Goal: Task Accomplishment & Management: Complete application form

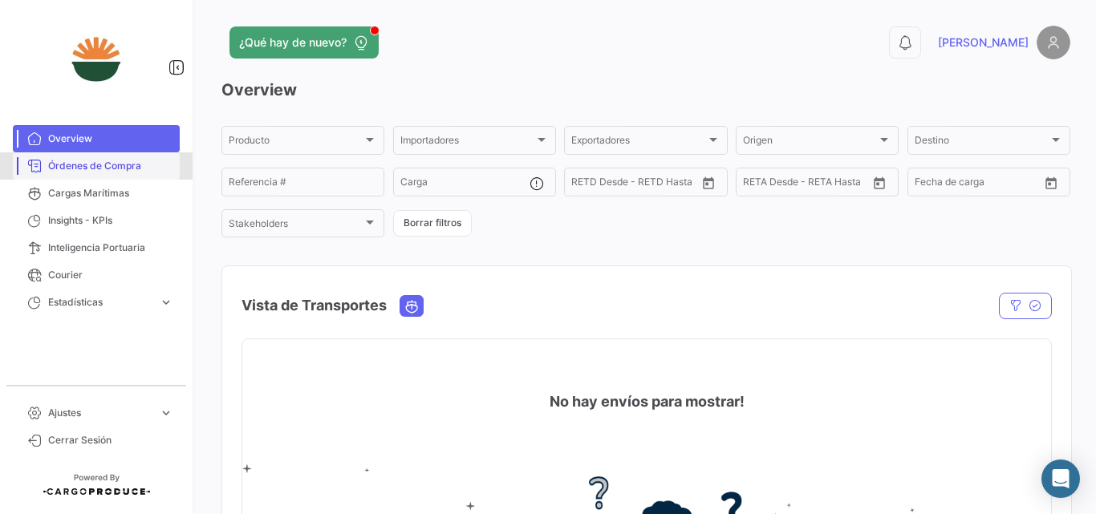
click at [81, 165] on span "Órdenes de Compra" at bounding box center [110, 166] width 125 height 14
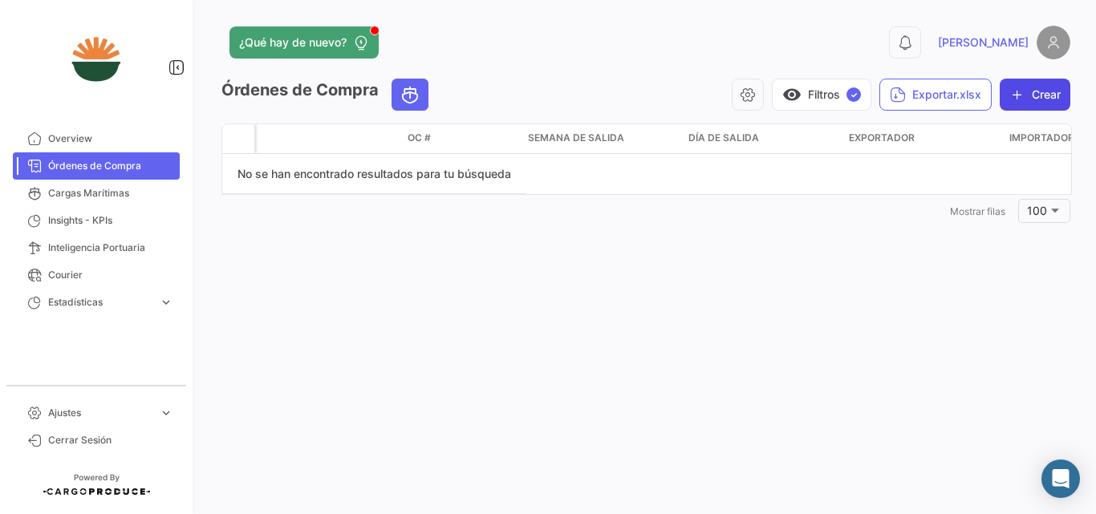
click at [1049, 103] on button "Crear" at bounding box center [1035, 95] width 71 height 32
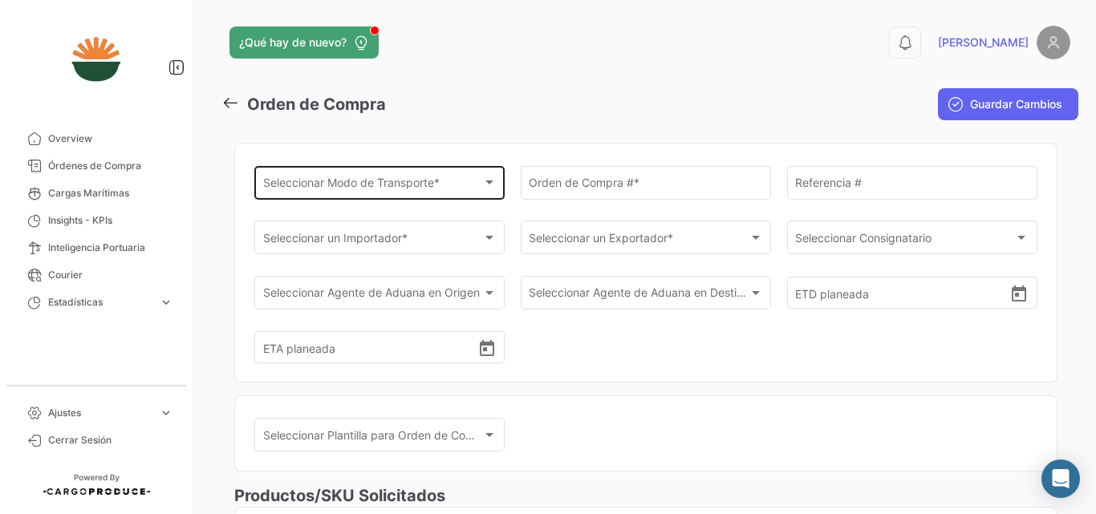
click at [427, 188] on span "Seleccionar Modo de Transporte *" at bounding box center [372, 186] width 219 height 14
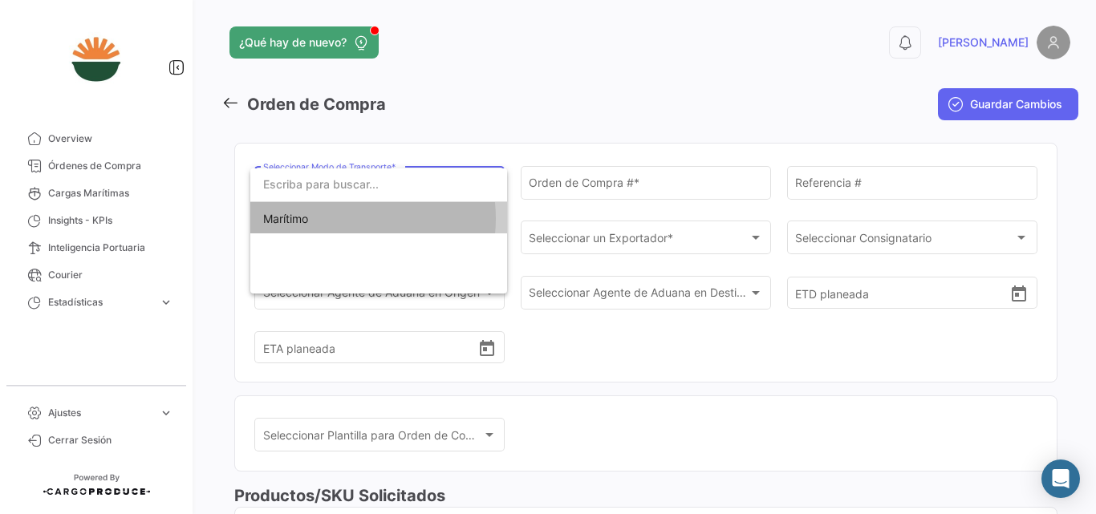
click at [343, 219] on span "Marítimo" at bounding box center [378, 219] width 231 height 34
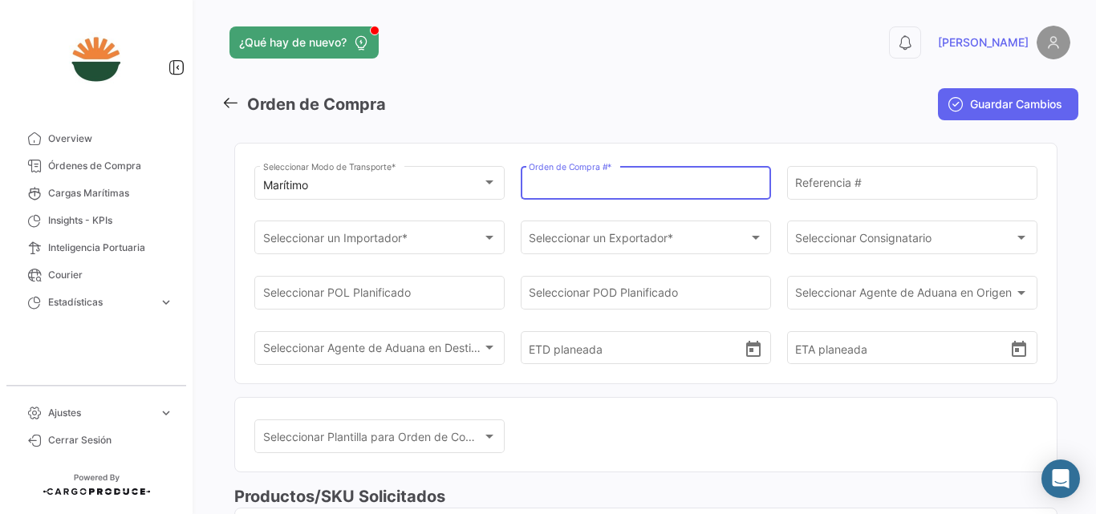
click at [598, 181] on input "Orden de Compra # *" at bounding box center [645, 186] width 233 height 14
type input "12"
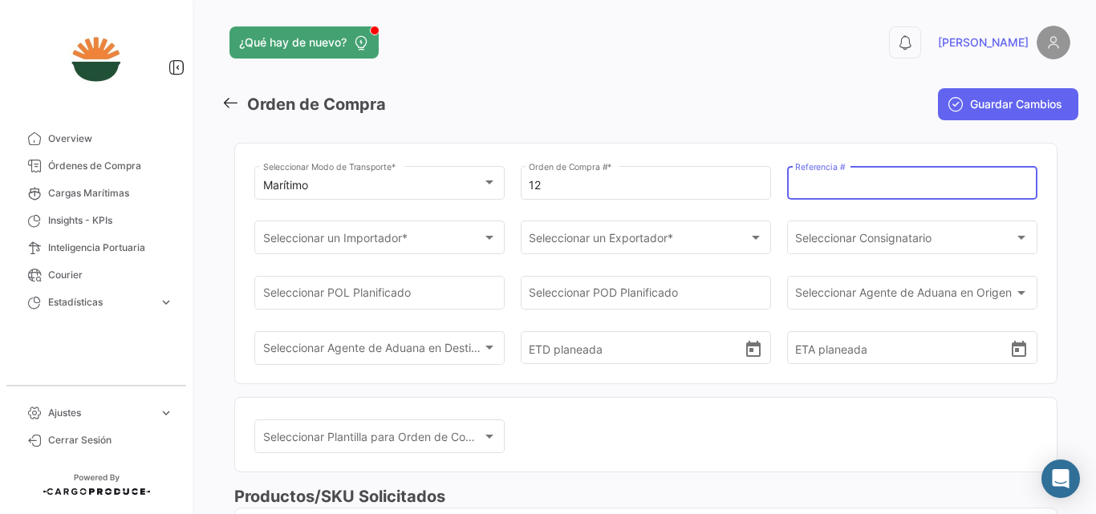
click at [872, 191] on input "Referencia #" at bounding box center [911, 186] width 233 height 14
click at [339, 236] on span "Seleccionar un Importador *" at bounding box center [372, 241] width 219 height 14
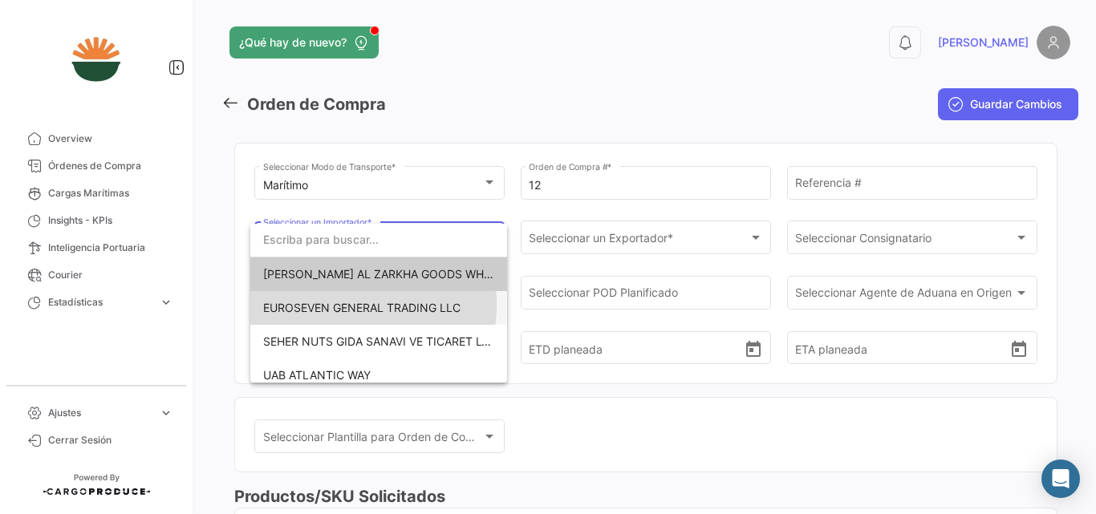
click at [343, 305] on span "EUROSEVEN GENERAL TRADING LLC" at bounding box center [361, 308] width 197 height 14
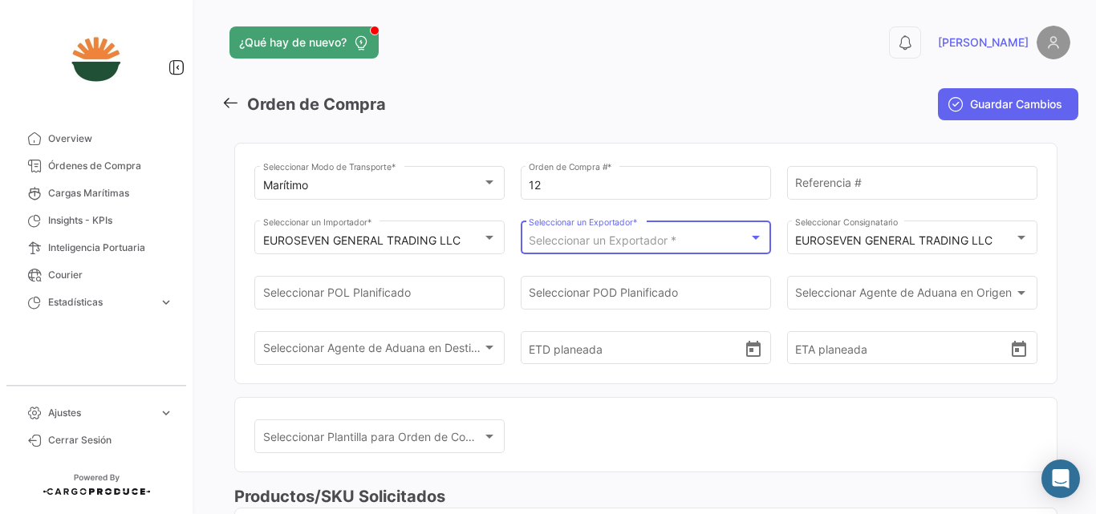
click at [671, 245] on span "Seleccionar un Exportador *" at bounding box center [603, 240] width 148 height 14
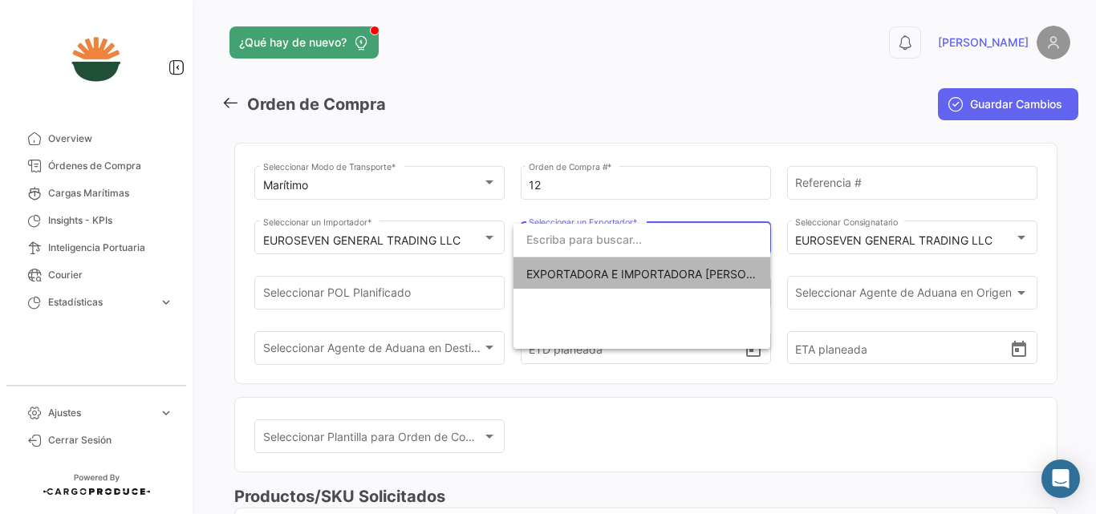
click at [648, 269] on span "EXPORTADORA E IMPORTADORA [PERSON_NAME] LTDA" at bounding box center [676, 274] width 301 height 14
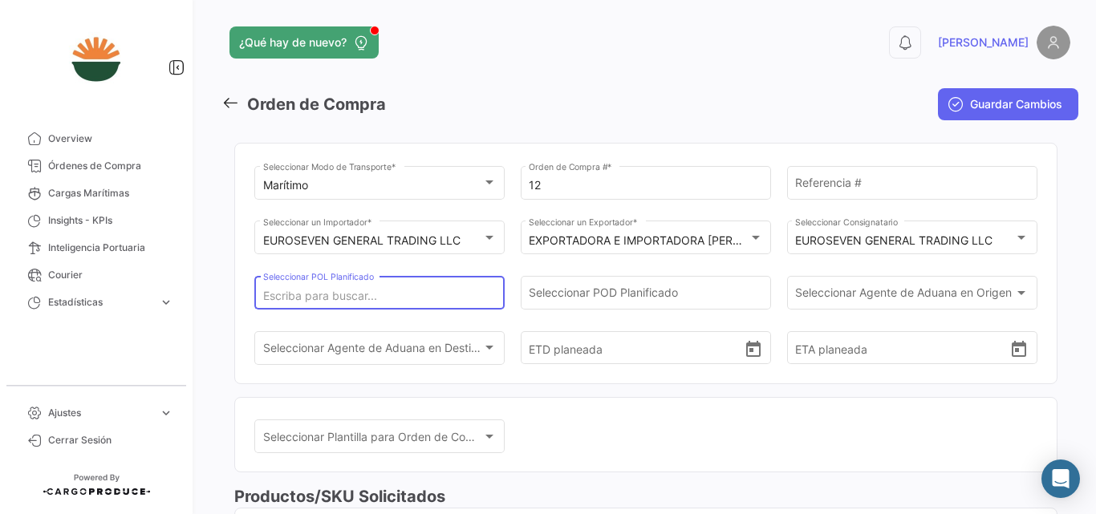
click at [391, 300] on input "Seleccionar POL Planificado" at bounding box center [379, 297] width 233 height 14
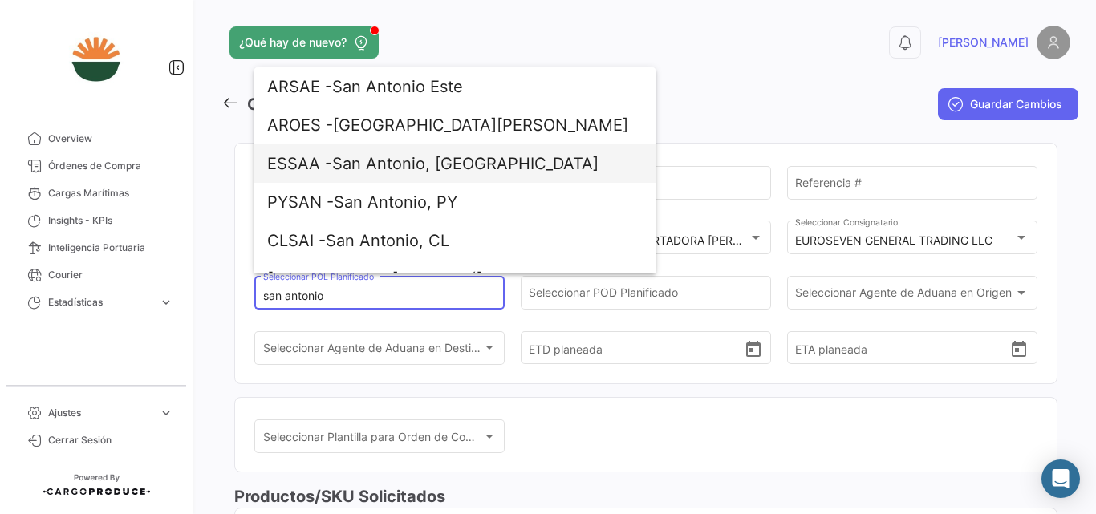
scroll to position [26, 0]
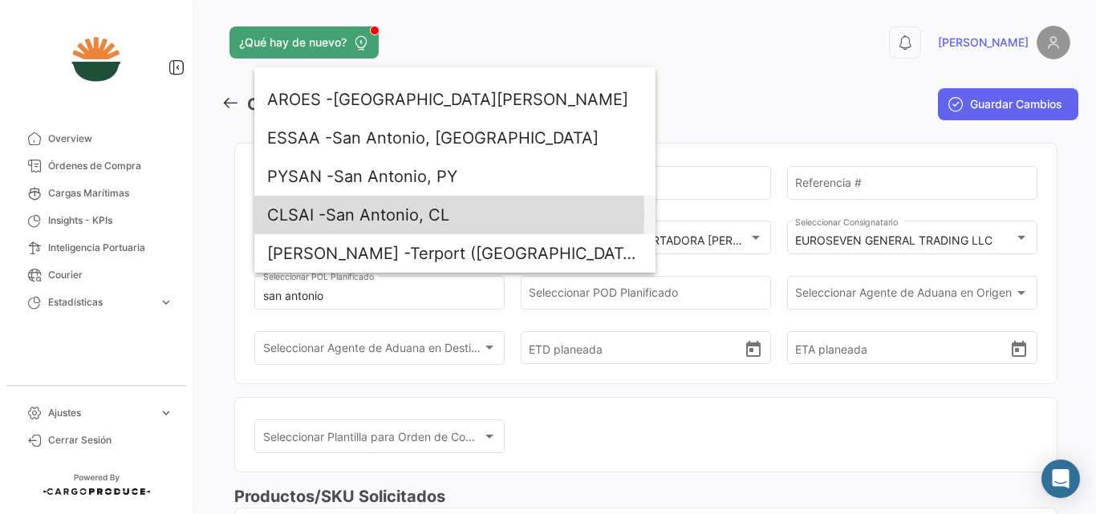
click at [361, 214] on span "CLSAI - [GEOGRAPHIC_DATA], CL" at bounding box center [454, 215] width 375 height 39
type input "San Antonio, CL"
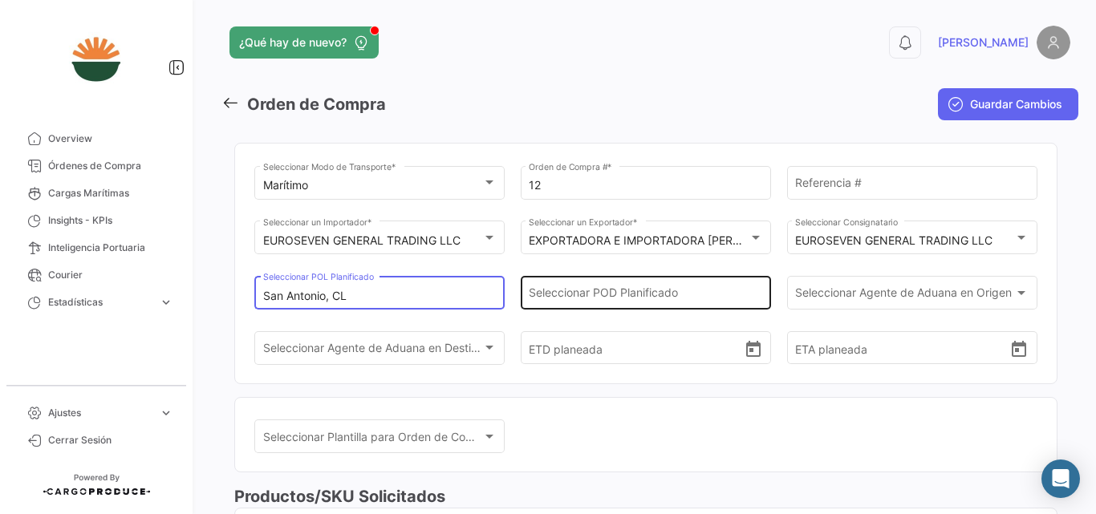
click at [690, 287] on div "Seleccionar POD Planificado" at bounding box center [645, 291] width 233 height 37
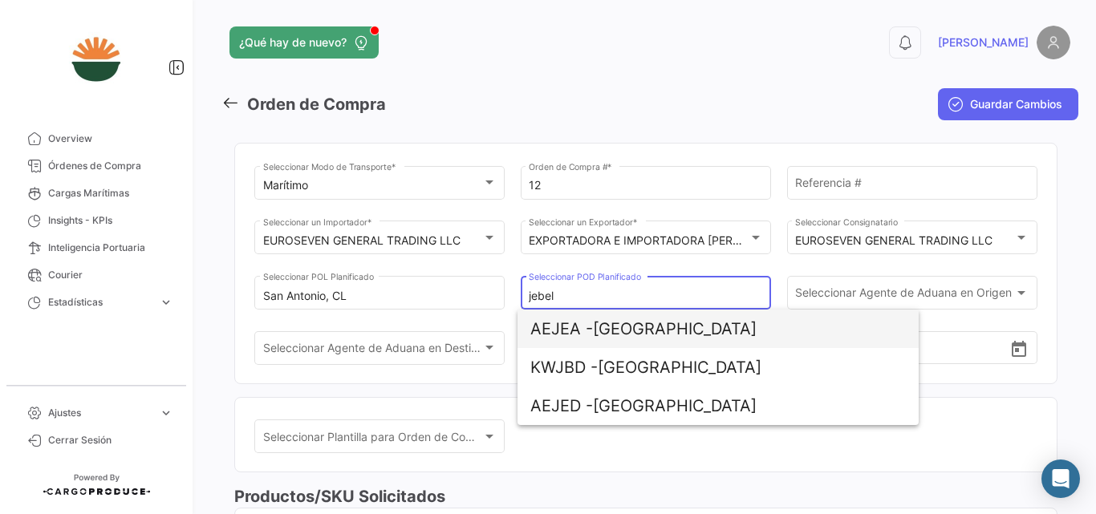
click at [687, 324] on span "AEJEA - [GEOGRAPHIC_DATA]" at bounding box center [717, 329] width 375 height 39
type input "[GEOGRAPHIC_DATA]"
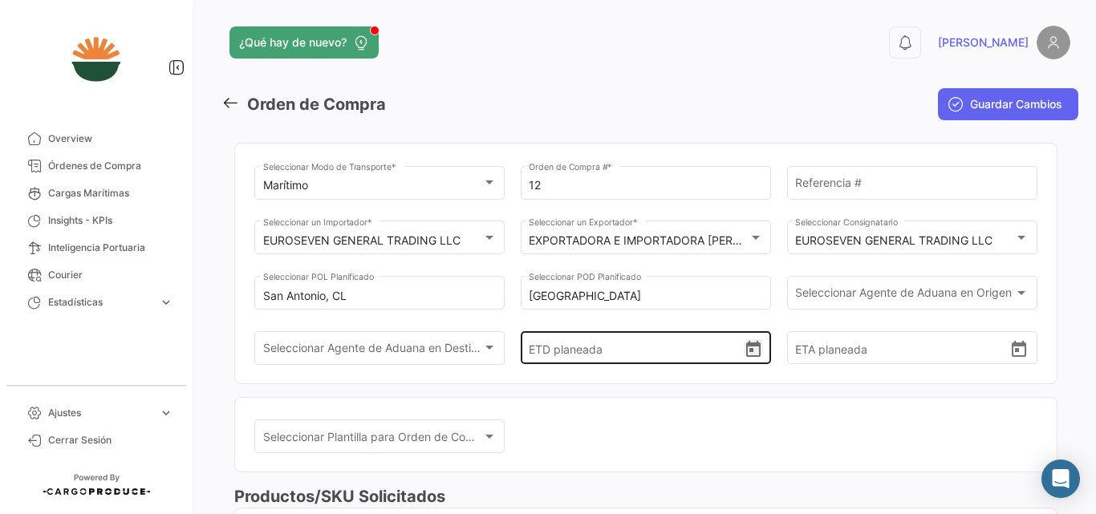
click at [746, 347] on icon "Open calendar" at bounding box center [753, 349] width 14 height 16
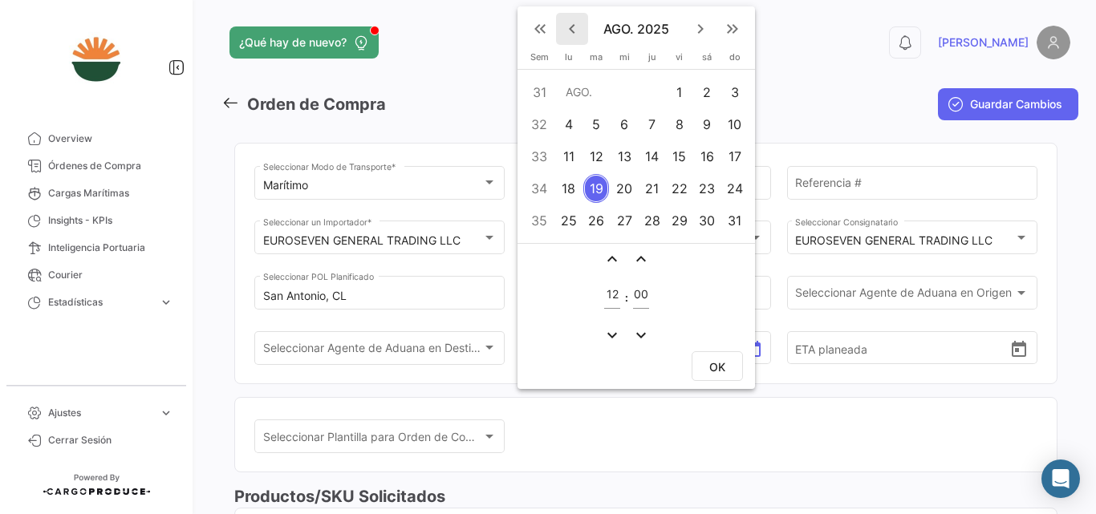
click at [576, 30] on mat-icon "keyboard_arrow_left" at bounding box center [571, 28] width 19 height 19
click at [683, 96] on div "4" at bounding box center [679, 92] width 25 height 29
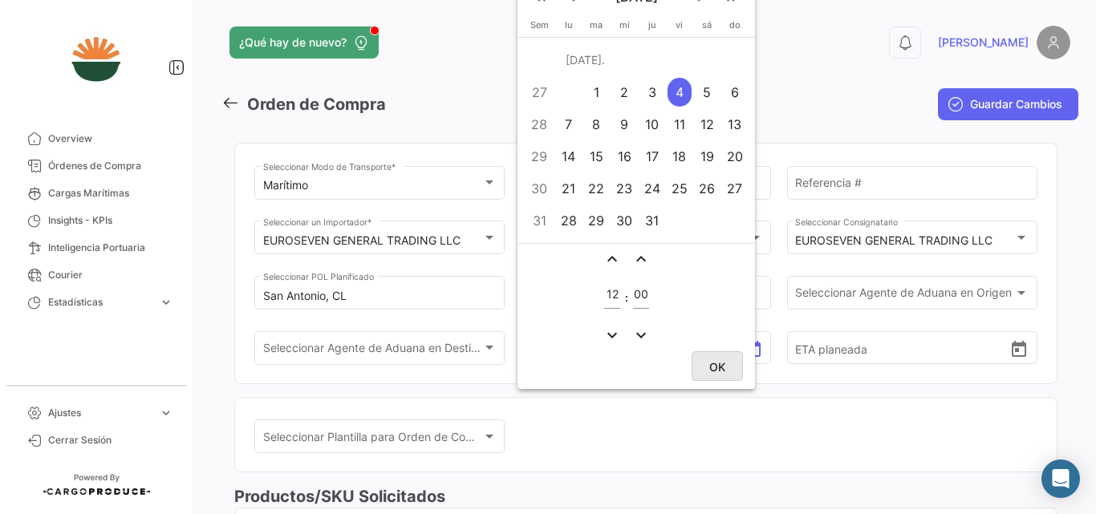
click at [719, 365] on span "OK" at bounding box center [717, 367] width 16 height 14
type input "[DATE] 12:00"
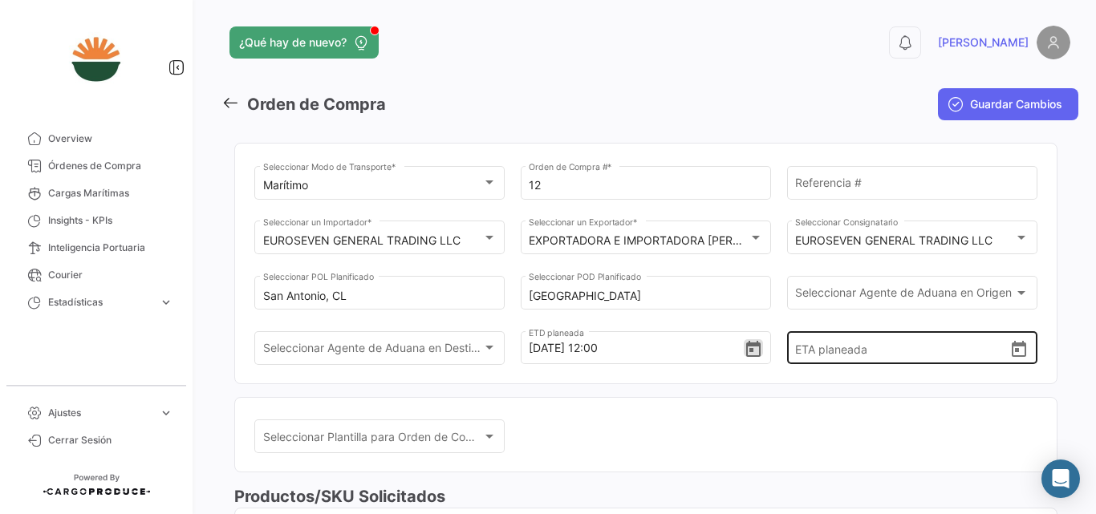
click at [1017, 351] on icon "Open calendar" at bounding box center [1019, 349] width 14 height 16
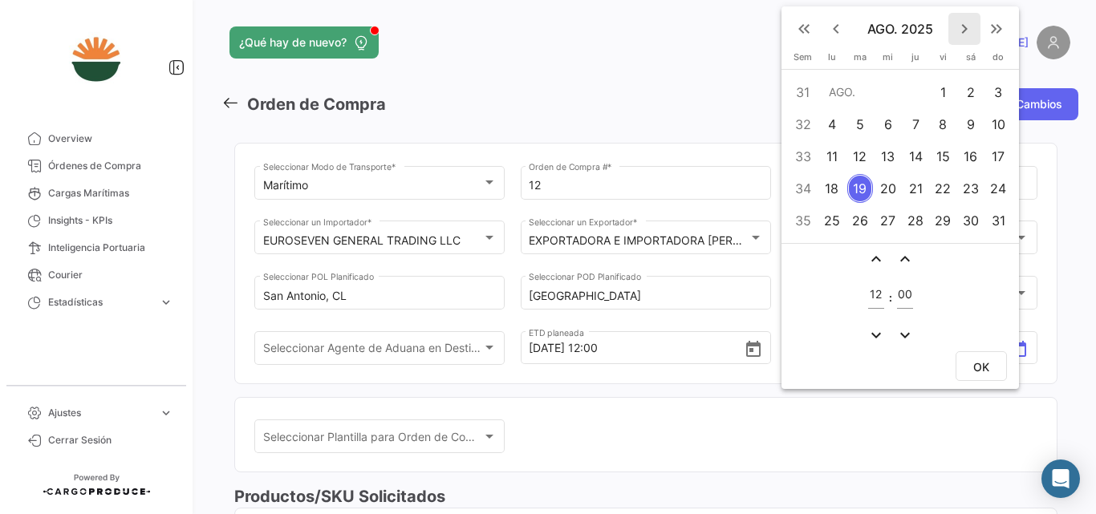
click at [965, 34] on mat-icon "keyboard_arrow_right" at bounding box center [964, 28] width 19 height 19
click at [890, 95] on div "3" at bounding box center [887, 92] width 25 height 29
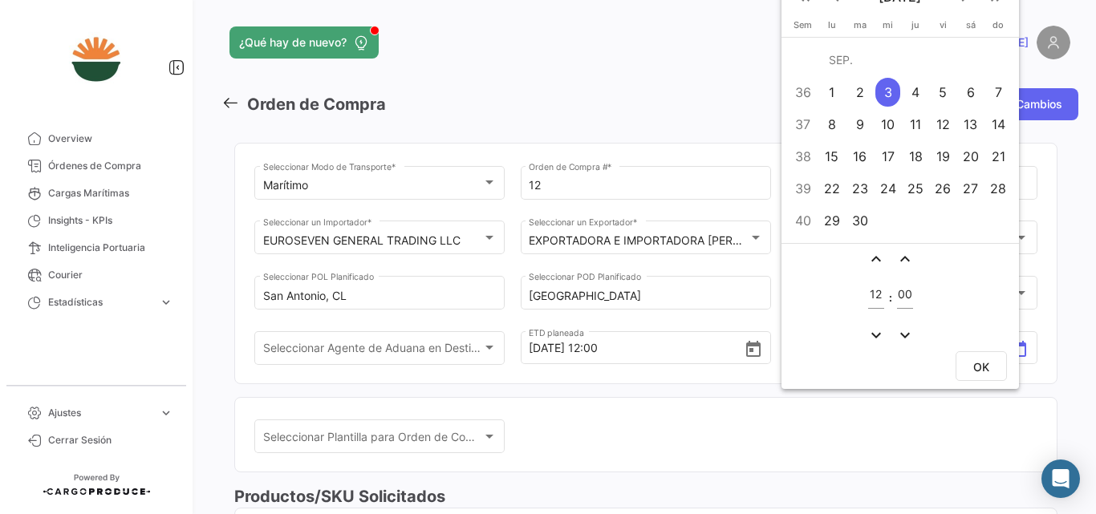
click at [978, 363] on span "OK" at bounding box center [981, 367] width 16 height 14
type input "[DATE] 12:00"
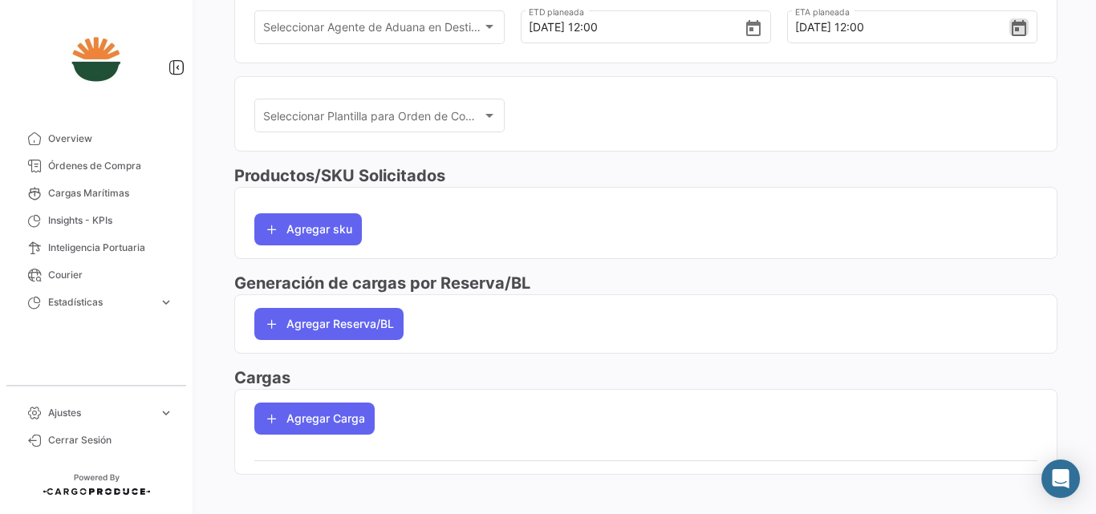
scroll to position [333, 0]
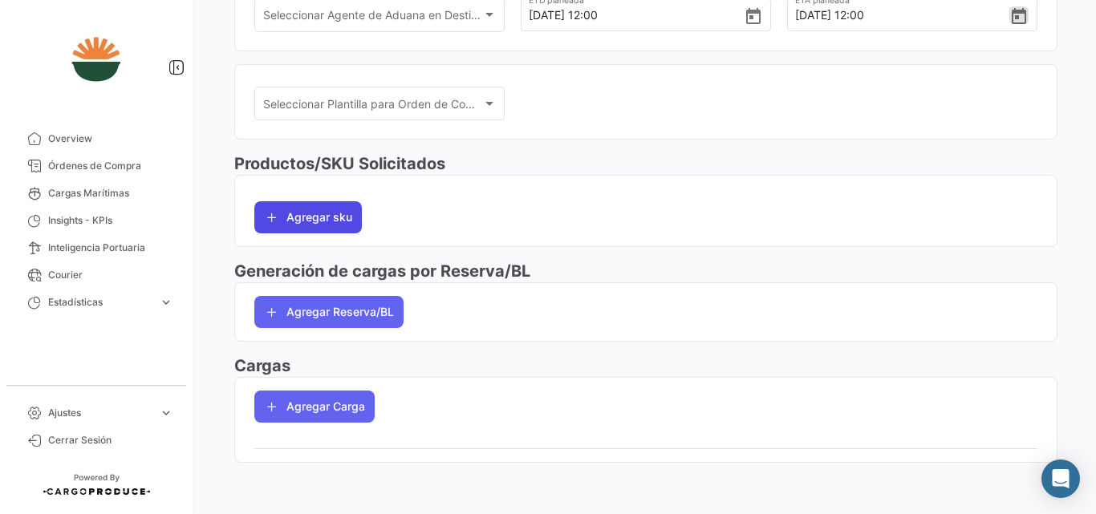
click at [322, 210] on button "Agregar sku" at bounding box center [307, 217] width 107 height 32
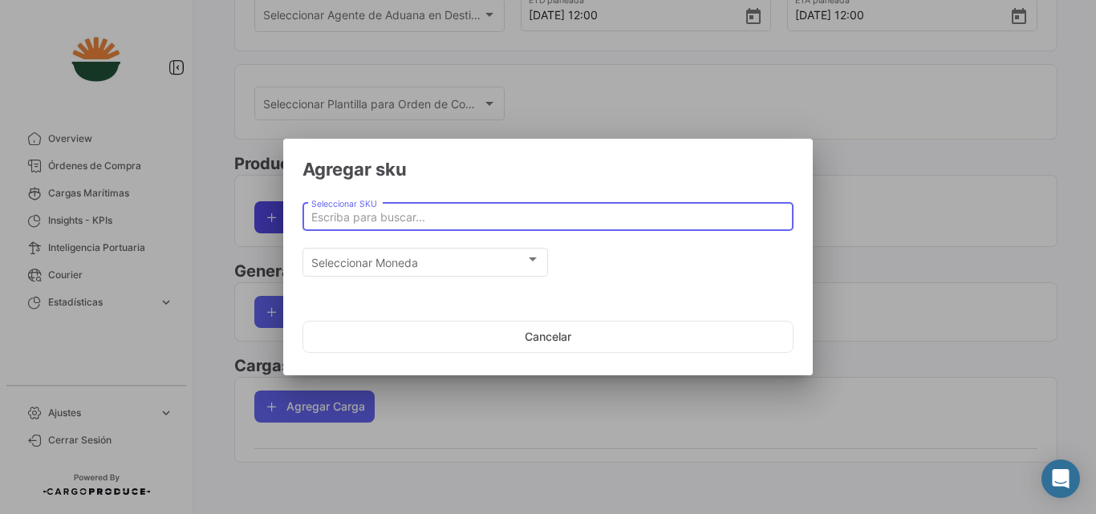
click at [322, 211] on input "Seleccionar SKU" at bounding box center [548, 218] width 474 height 14
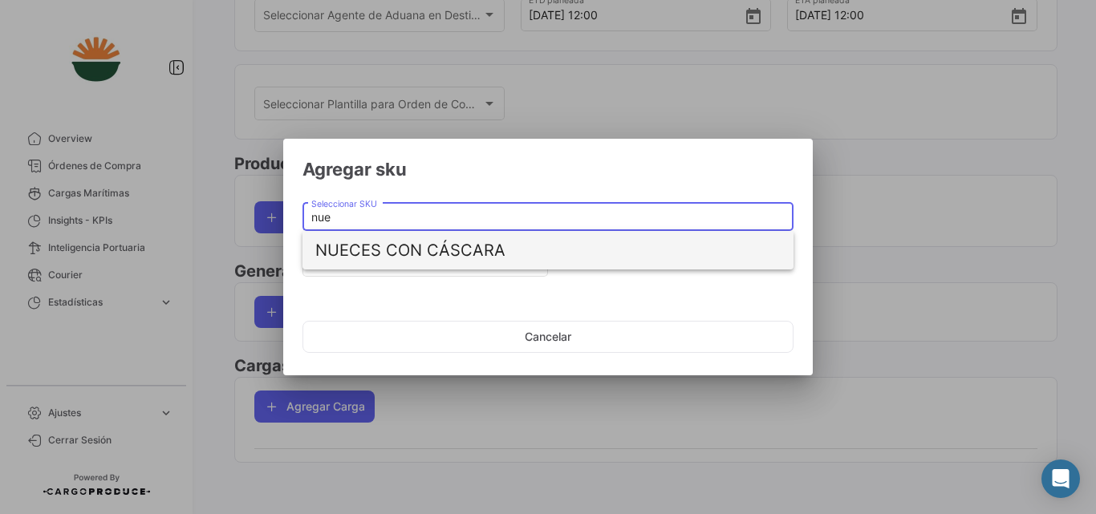
click at [390, 250] on span "NUECES CON CÁSCARA" at bounding box center [547, 250] width 465 height 39
type input "NUECES CON CÁSCARA"
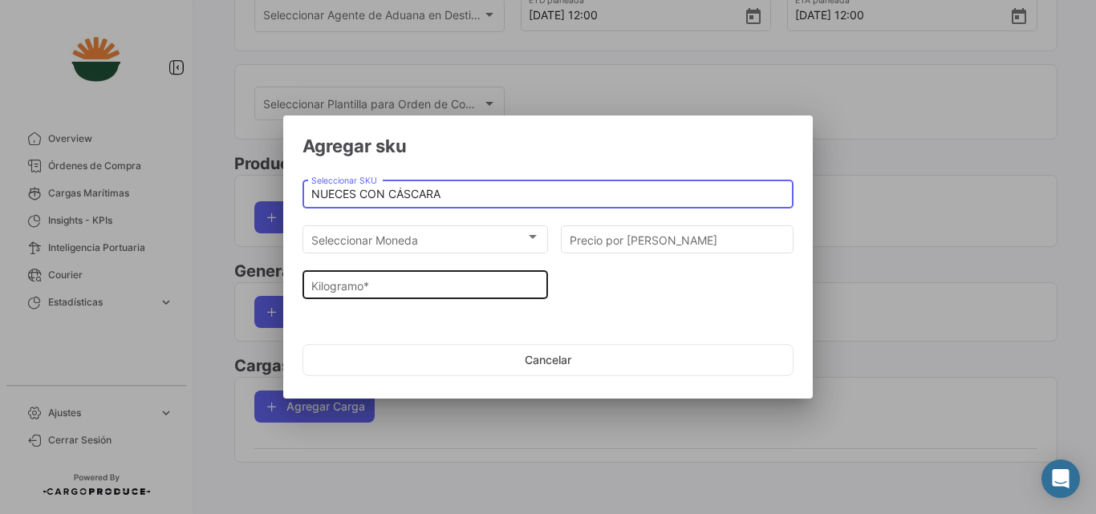
click at [426, 288] on input "Kilogramo *" at bounding box center [425, 286] width 229 height 14
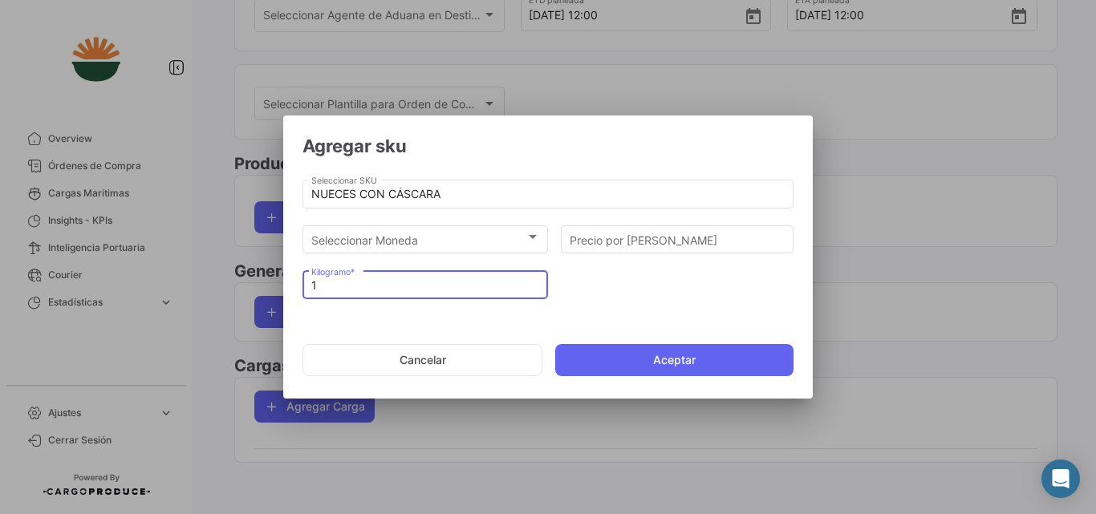
drag, startPoint x: 321, startPoint y: 286, endPoint x: 308, endPoint y: 282, distance: 13.7
click at [308, 282] on div "1 Kilogramo *" at bounding box center [424, 283] width 245 height 31
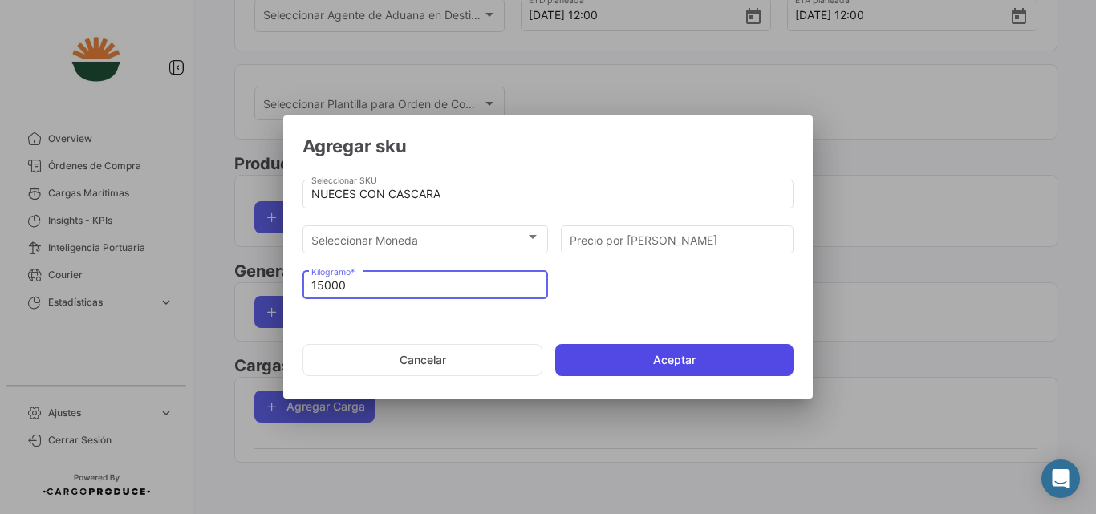
type input "15000"
click at [661, 363] on button "Aceptar" at bounding box center [674, 360] width 238 height 32
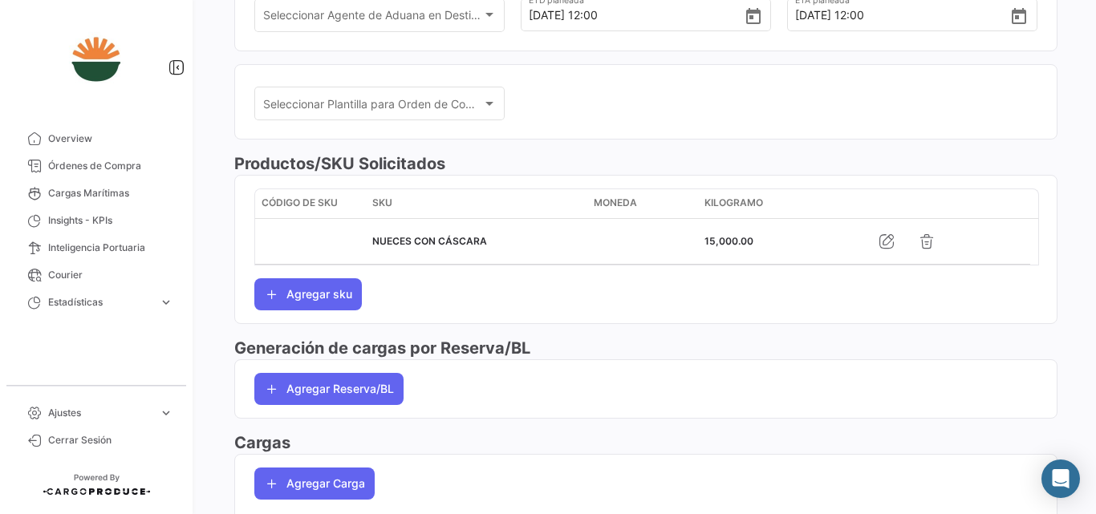
scroll to position [410, 0]
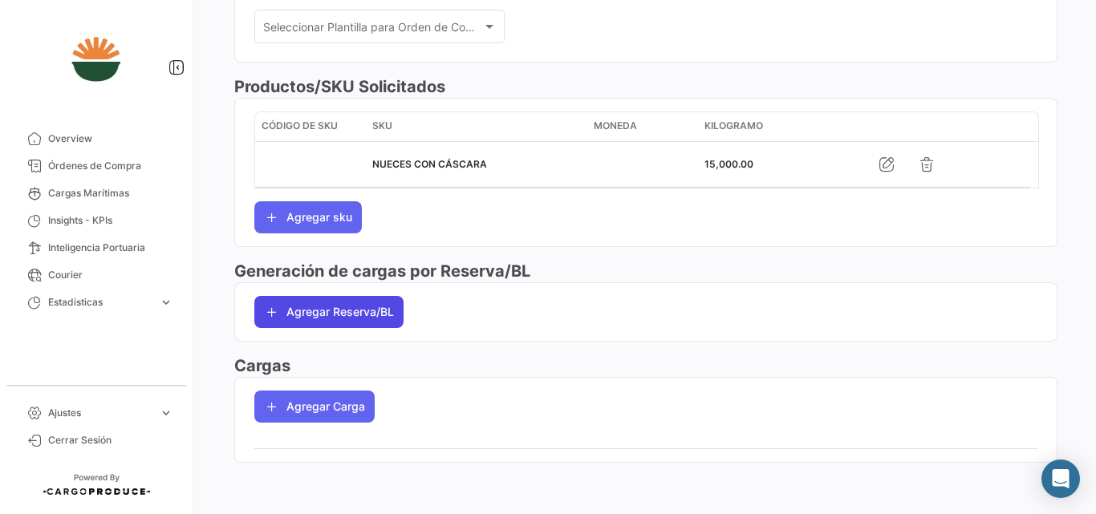
click at [324, 322] on button "Agregar Reserva/BL" at bounding box center [328, 312] width 149 height 32
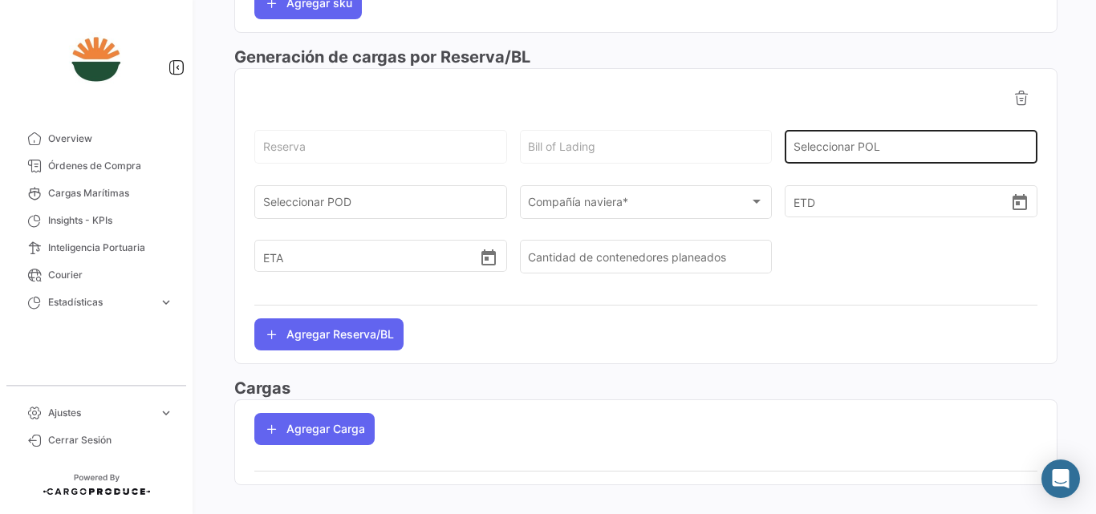
scroll to position [570, 0]
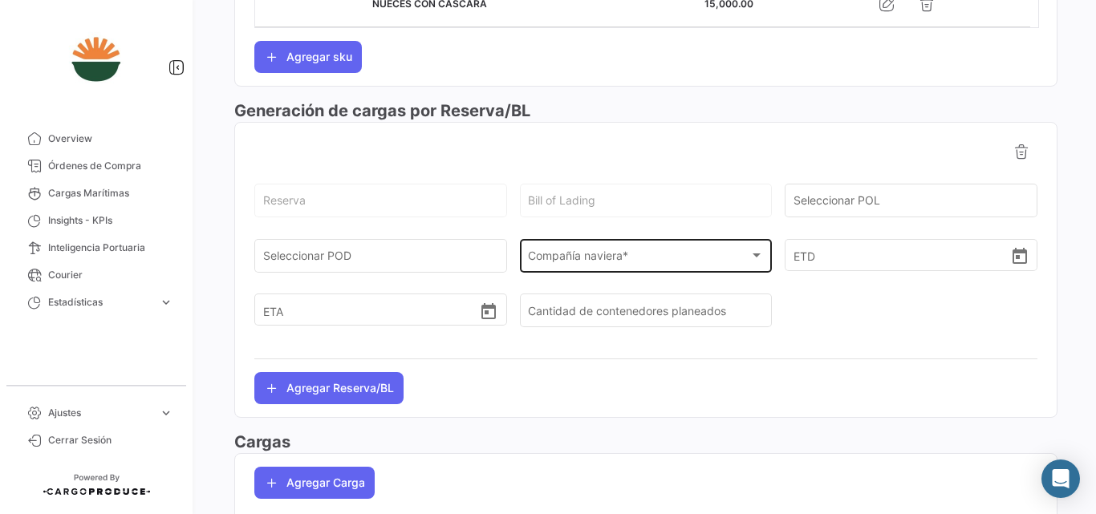
click at [660, 259] on div "Compañía naviera *" at bounding box center [638, 259] width 221 height 14
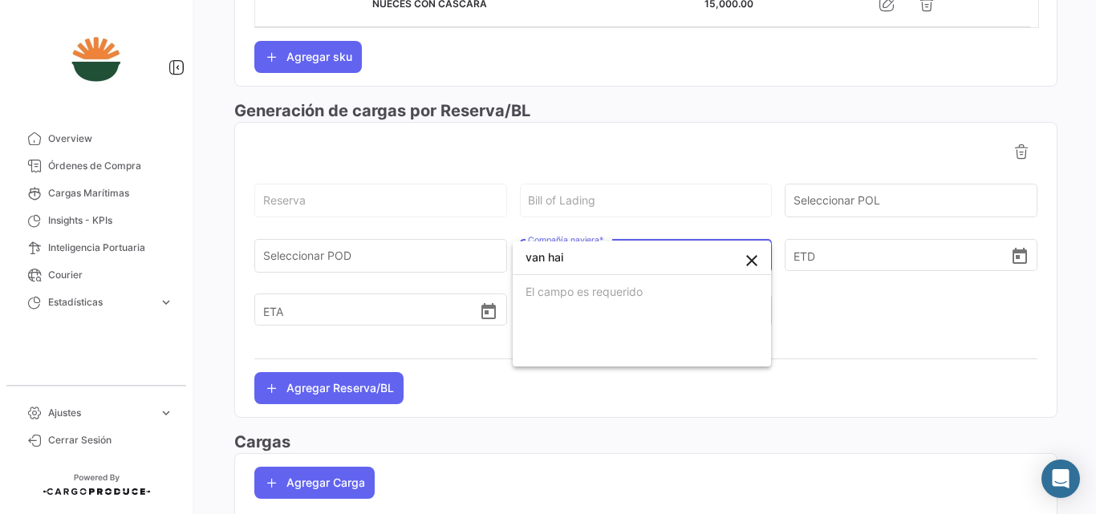
drag, startPoint x: 578, startPoint y: 266, endPoint x: 513, endPoint y: 262, distance: 65.1
click at [513, 262] on input "van hai" at bounding box center [642, 258] width 258 height 34
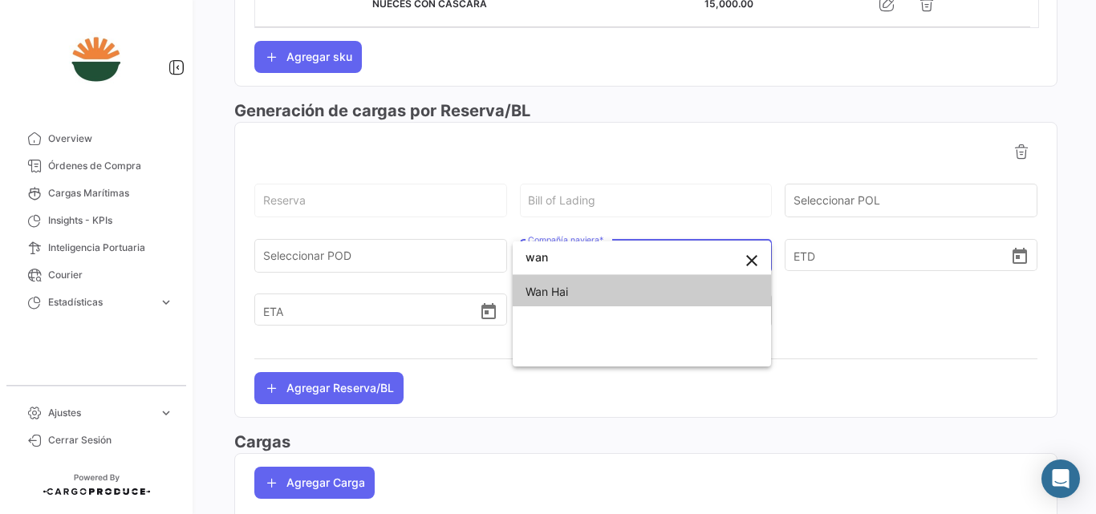
type input "wan"
click at [554, 297] on span "Wan Hai" at bounding box center [546, 292] width 43 height 14
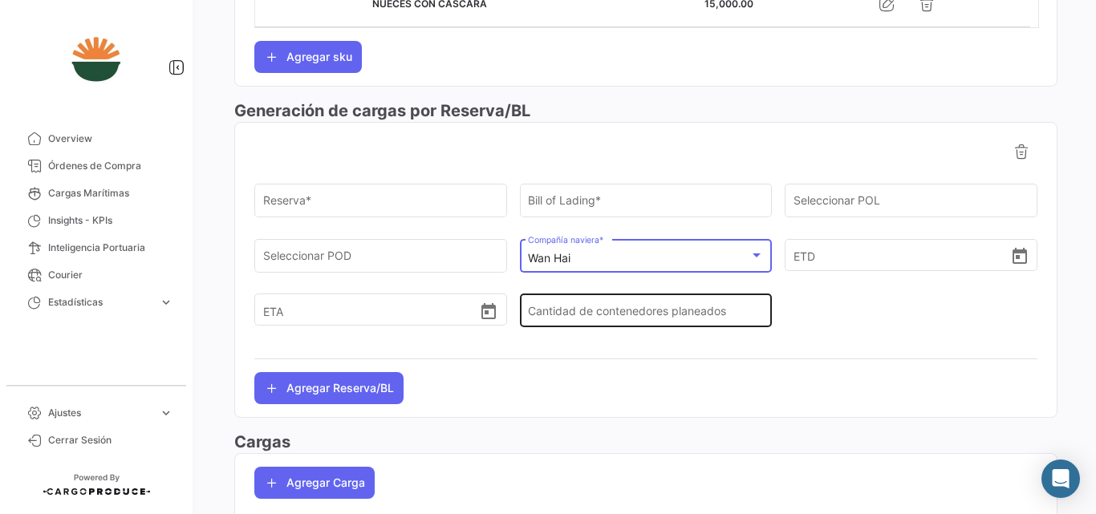
click at [582, 319] on input "Cantidad de contenedores planeados" at bounding box center [646, 314] width 236 height 14
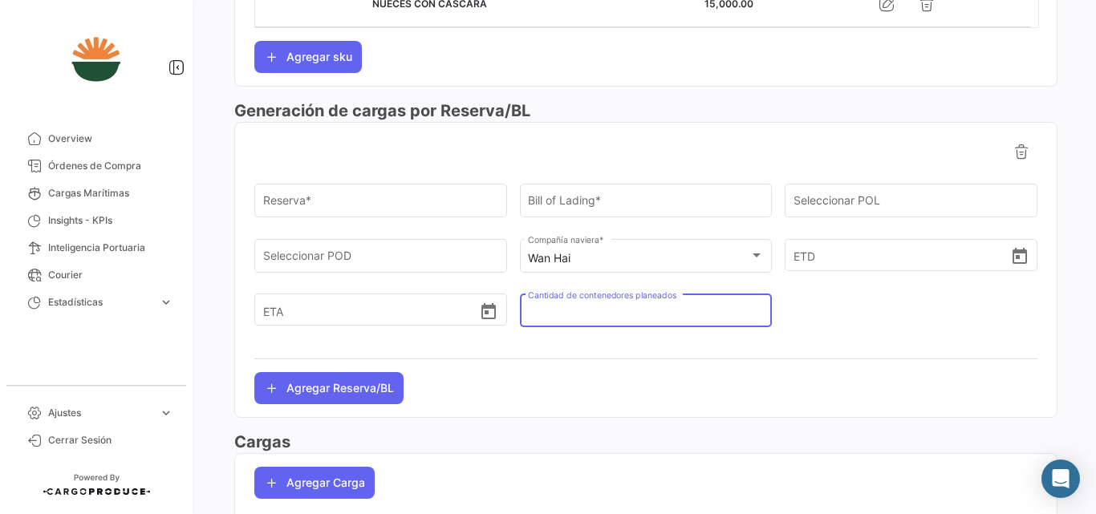
click at [615, 388] on div "Reserva * Bill of Lading * Seleccionar POL Seleccionar POD Wan Hai Compañía nav…" at bounding box center [645, 270] width 783 height 269
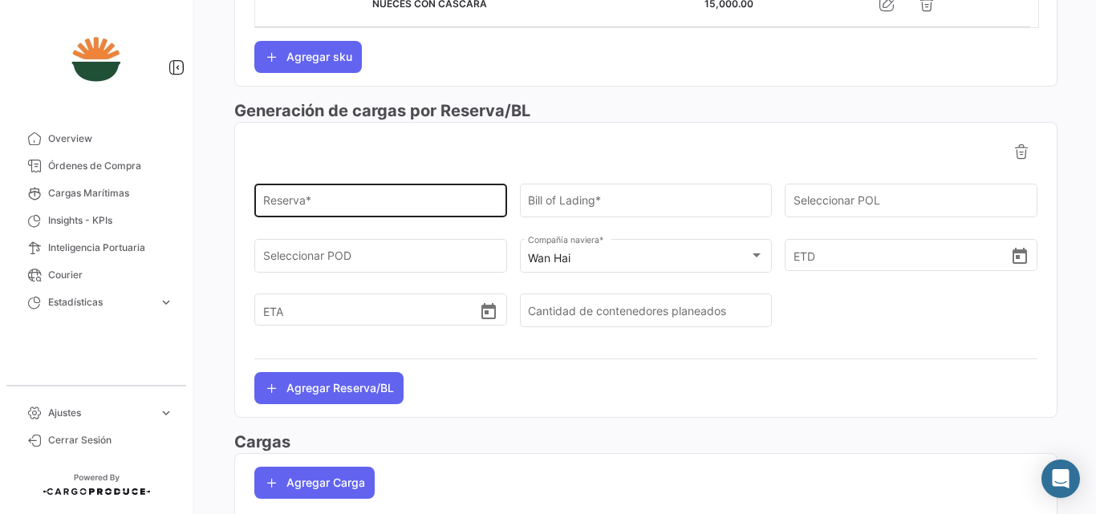
click at [450, 205] on input "Reserva *" at bounding box center [381, 204] width 236 height 14
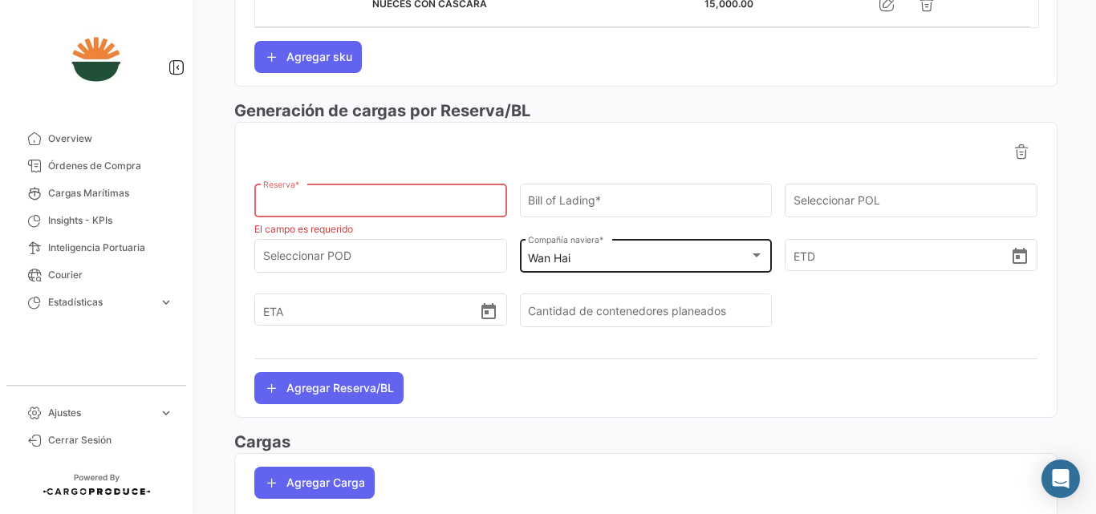
paste input "170FA05653"
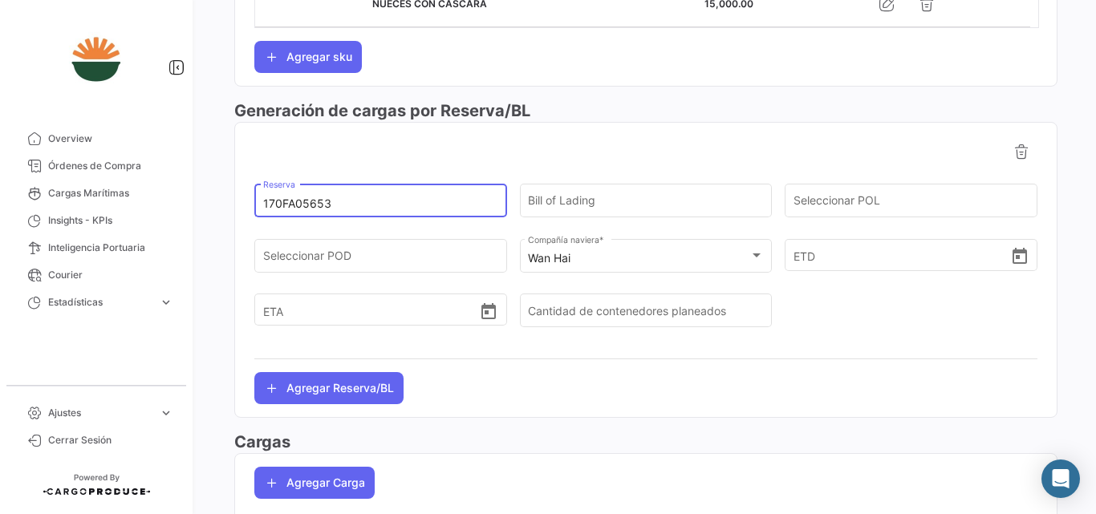
type input "170FA05653"
click at [725, 367] on div at bounding box center [645, 359] width 783 height 26
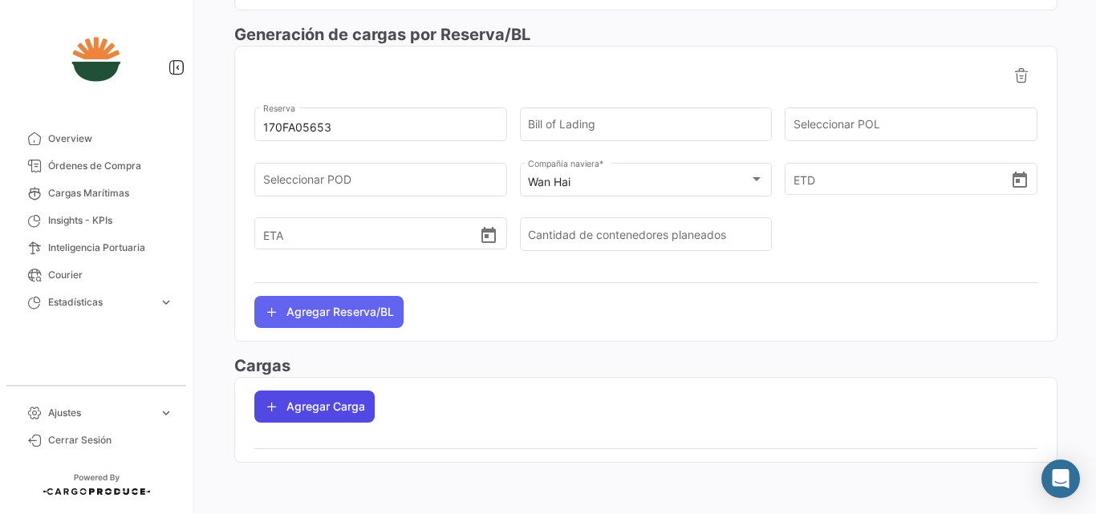
click at [284, 400] on button "Agregar Carga" at bounding box center [314, 407] width 120 height 32
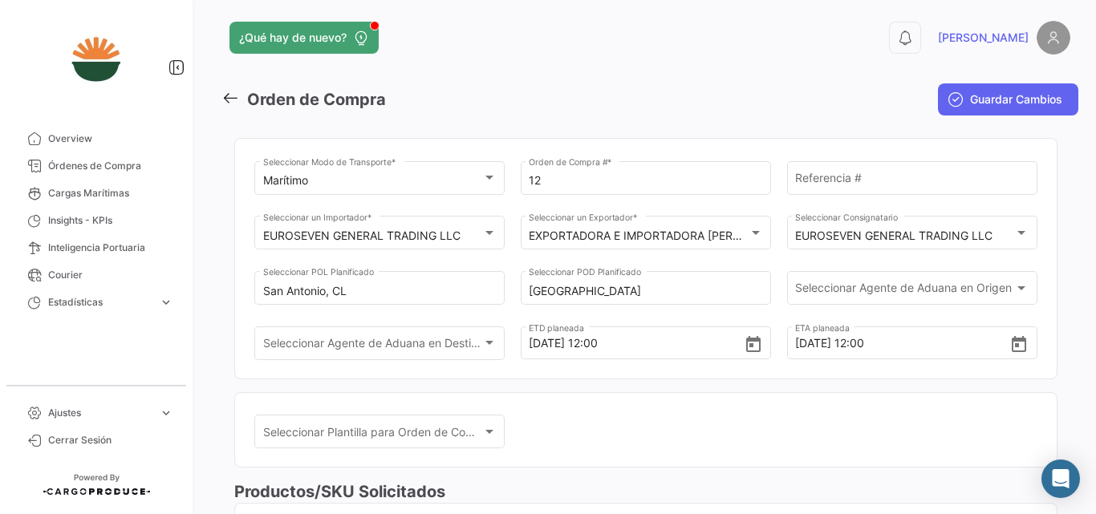
scroll to position [0, 0]
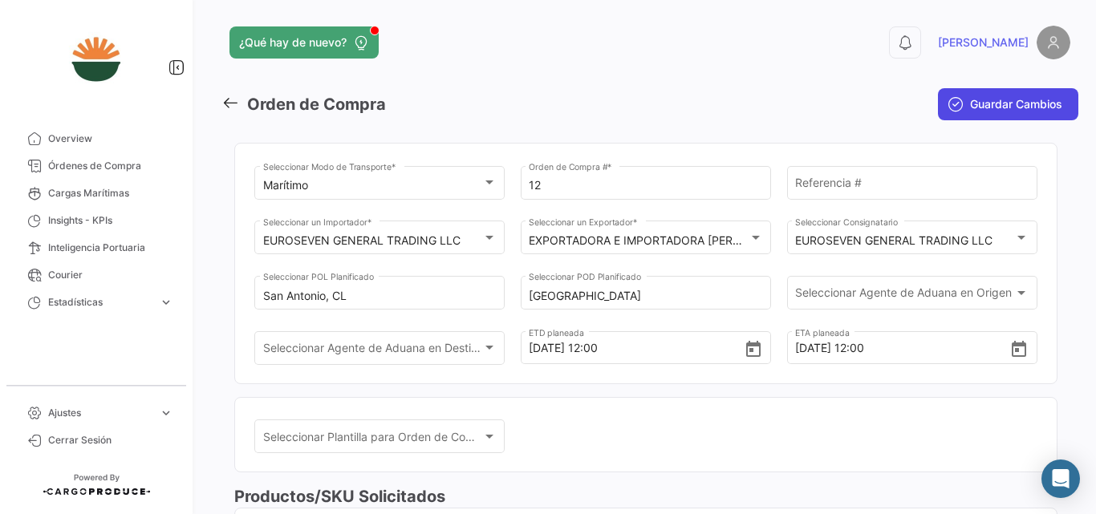
click at [993, 103] on span "Guardar Cambios" at bounding box center [1016, 104] width 92 height 16
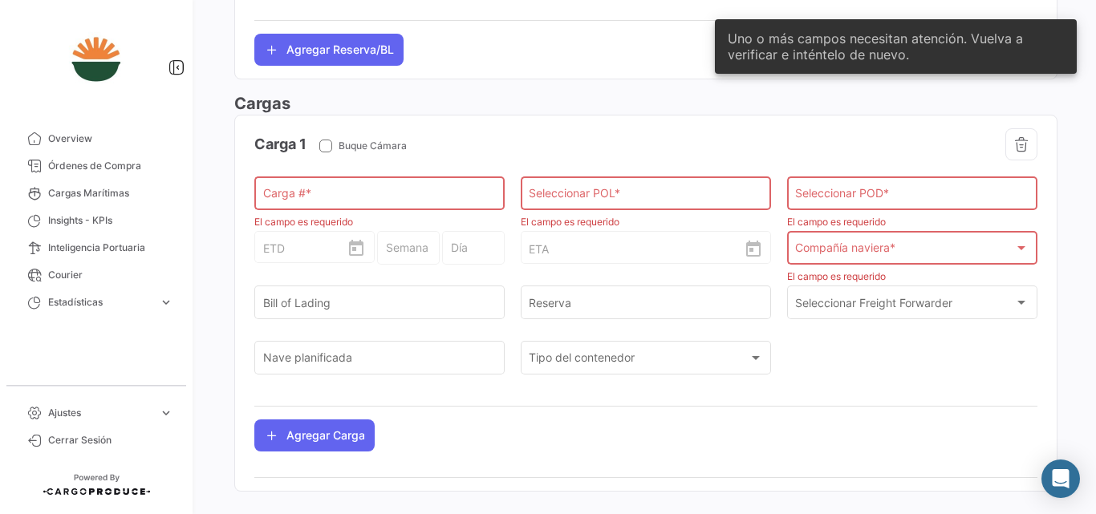
scroll to position [748, 0]
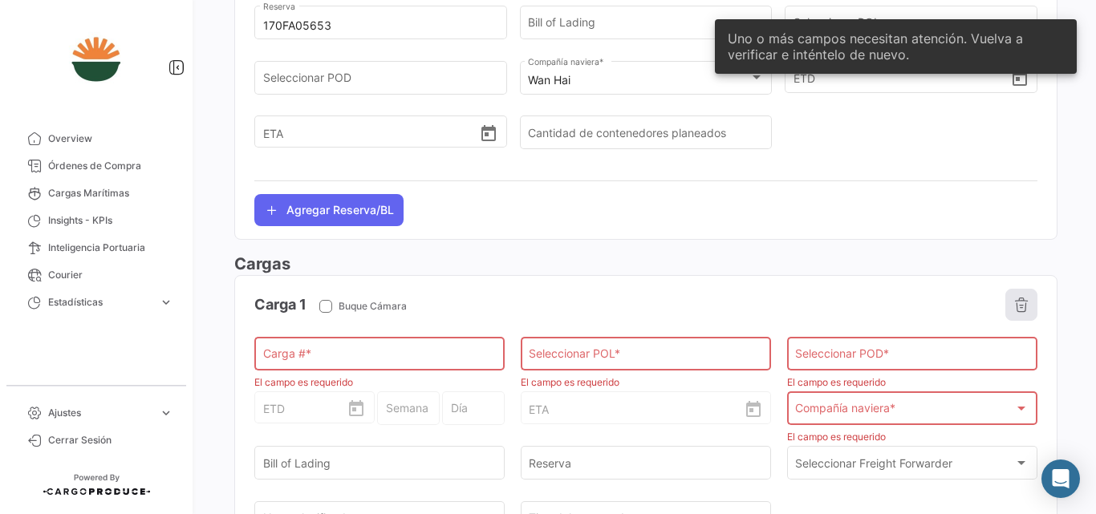
click at [1013, 299] on icon "button" at bounding box center [1021, 305] width 16 height 16
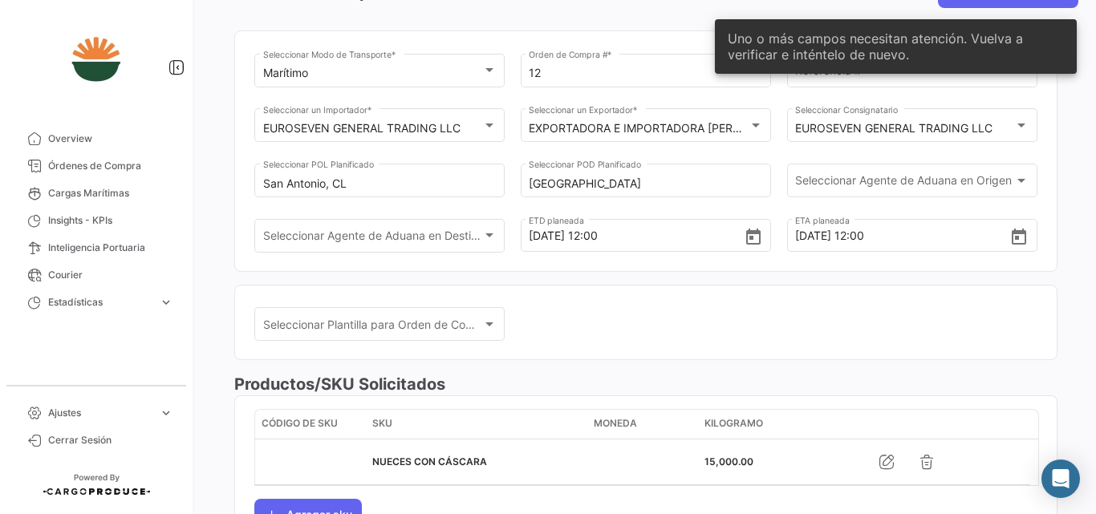
scroll to position [0, 0]
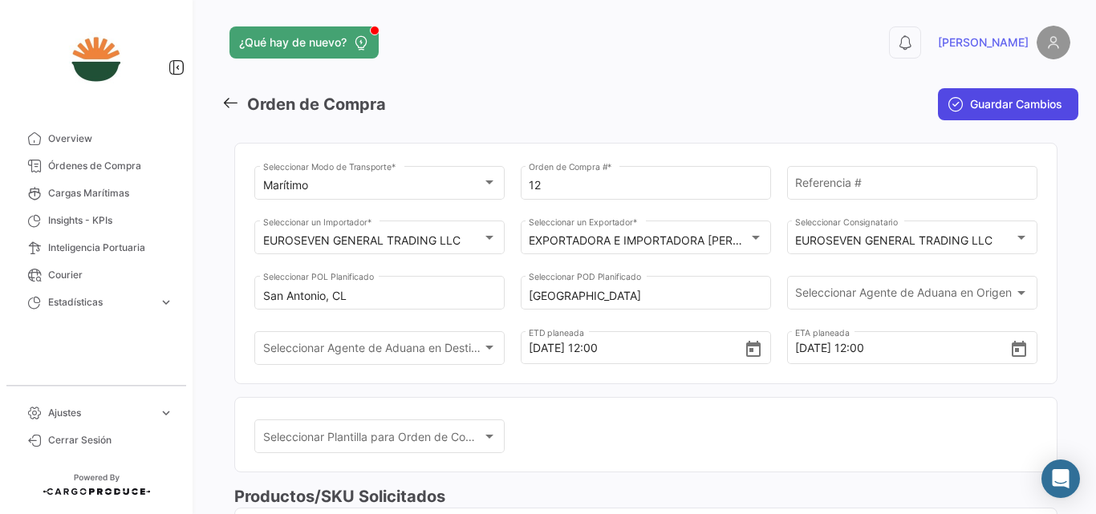
click at [1008, 103] on span "Guardar Cambios" at bounding box center [1016, 104] width 92 height 16
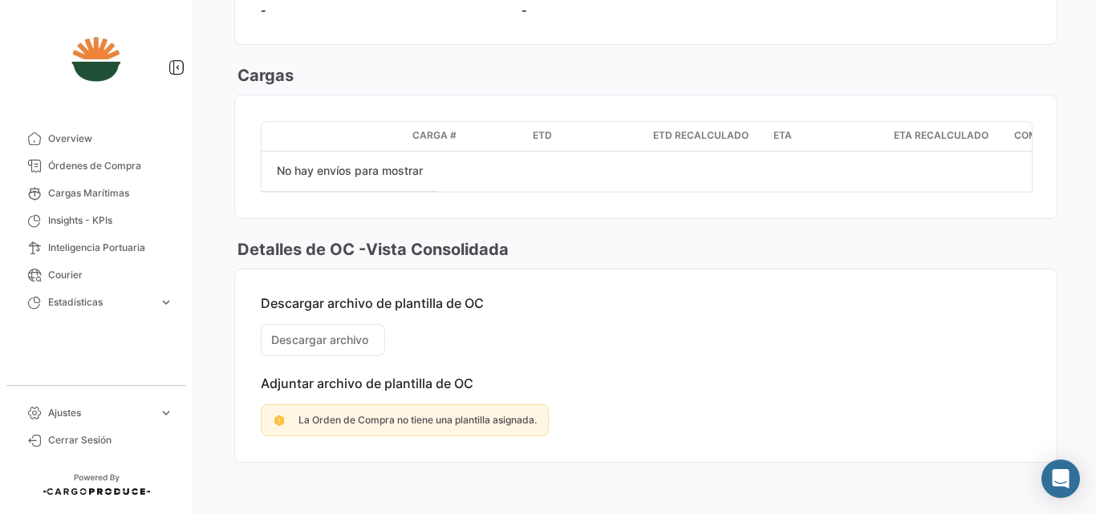
scroll to position [1236, 0]
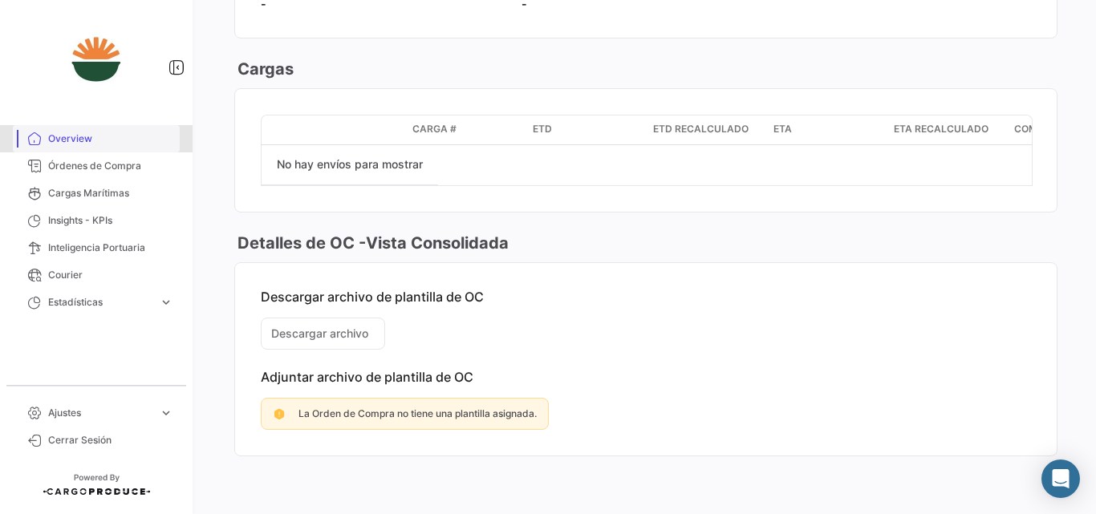
click at [76, 141] on span "Overview" at bounding box center [110, 139] width 125 height 14
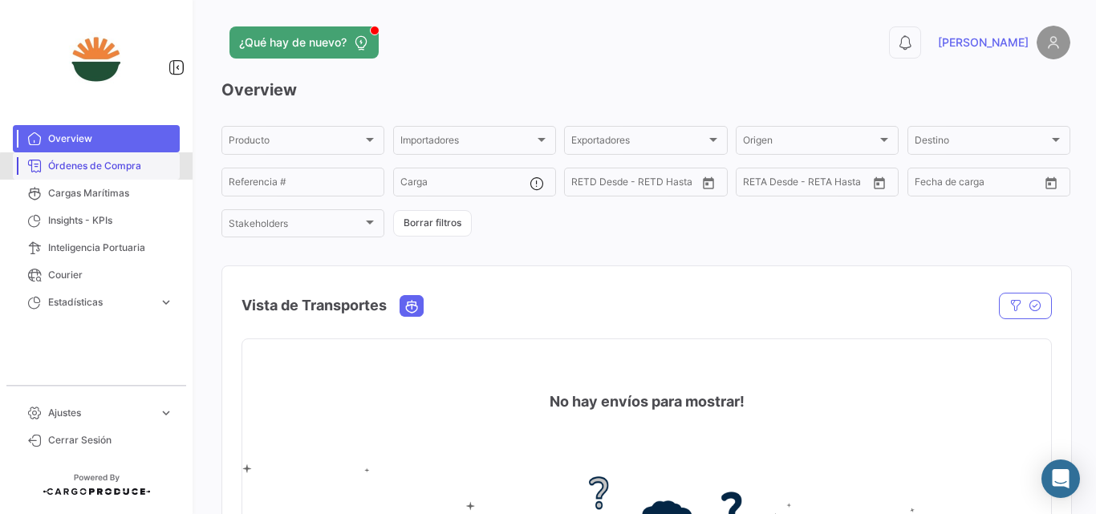
click at [110, 172] on span "Órdenes de Compra" at bounding box center [110, 166] width 125 height 14
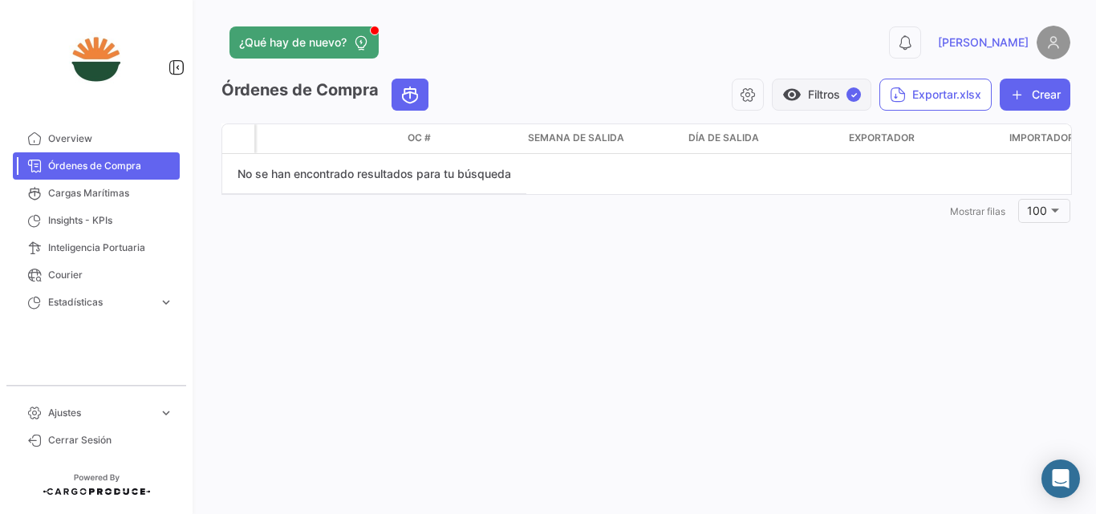
click at [818, 101] on button "visibility Filtros ✓" at bounding box center [821, 95] width 99 height 32
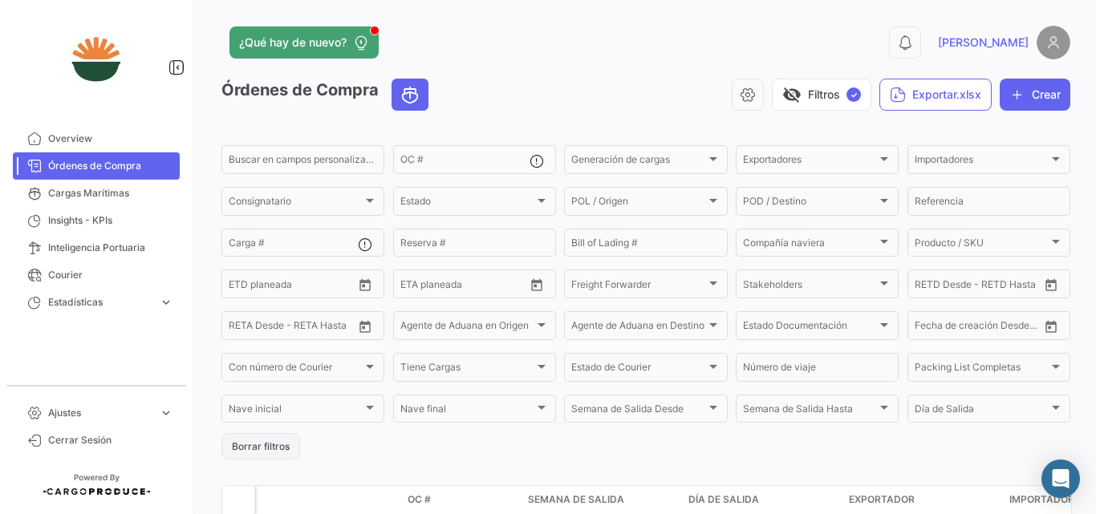
click at [245, 443] on button "Borrar filtros" at bounding box center [260, 446] width 79 height 26
click at [825, 96] on button "visibility_off Filtros" at bounding box center [832, 95] width 79 height 32
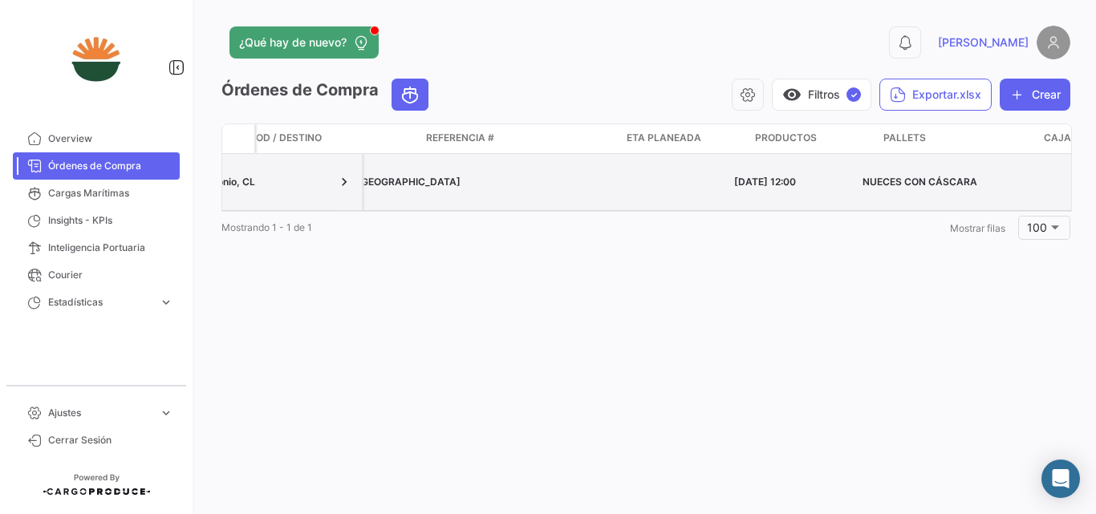
scroll to position [0, 1925]
